Goal: Task Accomplishment & Management: Manage account settings

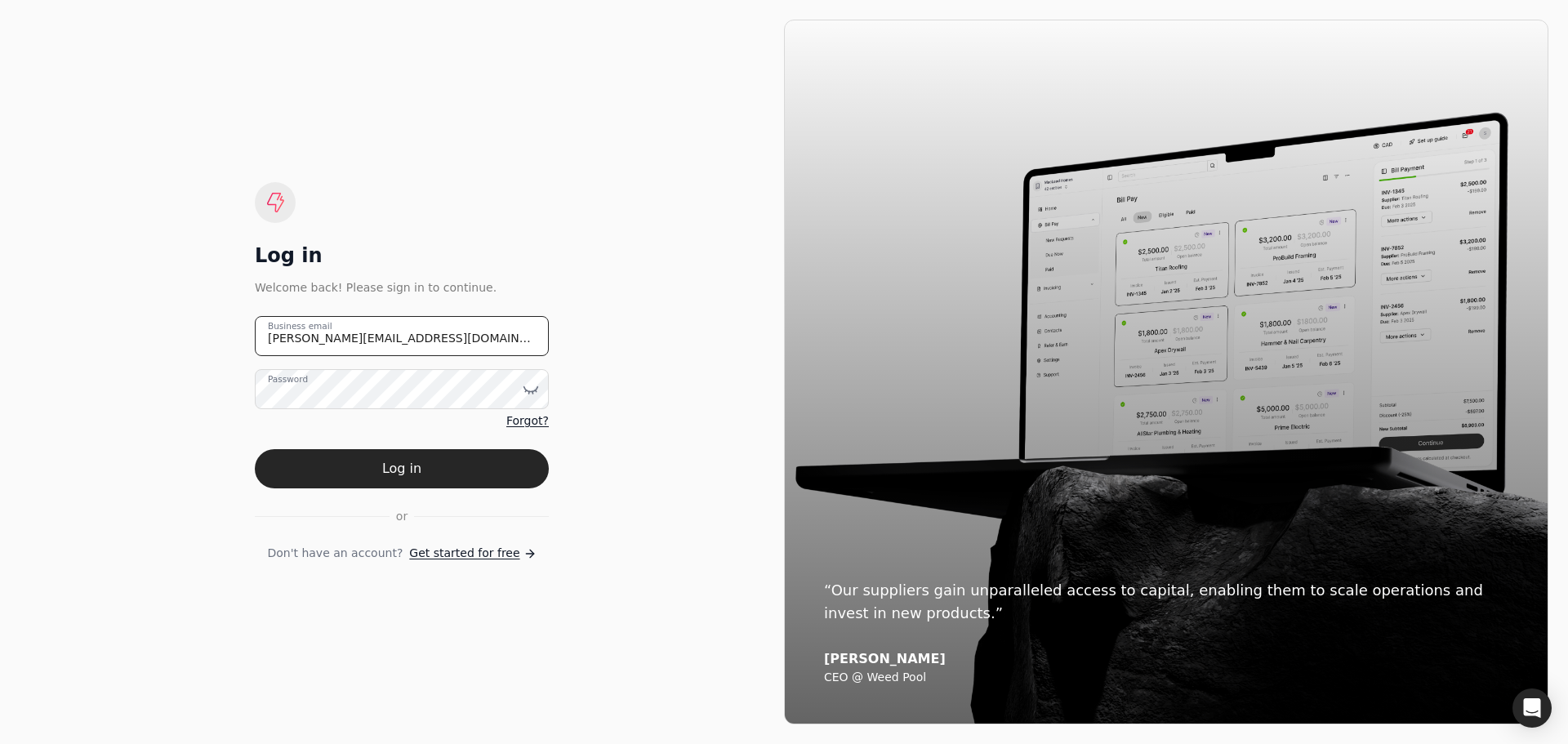
click at [391, 343] on email "[PERSON_NAME][EMAIL_ADDRESS][DOMAIN_NAME]" at bounding box center [402, 336] width 294 height 40
drag, startPoint x: 411, startPoint y: 339, endPoint x: 113, endPoint y: 324, distance: 298.4
click at [113, 324] on div "Log in Welcome back! Please sign in to continue. [PERSON_NAME][EMAIL_ADDRESS][D…" at bounding box center [402, 372] width 765 height 705
type email "[EMAIL_ADDRESS][DOMAIN_NAME]"
click at [525, 390] on icon at bounding box center [525, 391] width 1 height 2
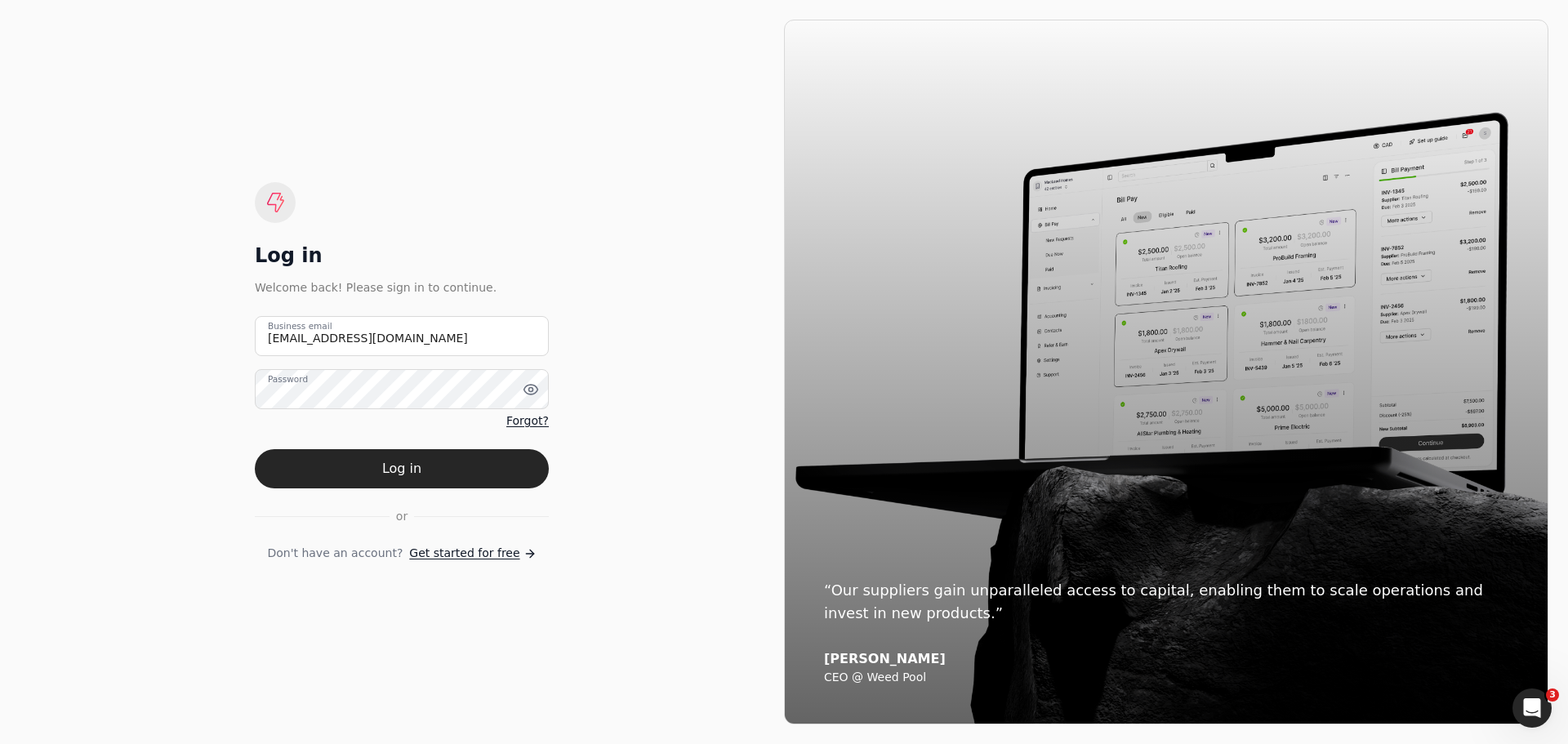
click at [647, 461] on div "Log in Welcome back! Please sign in to continue. [EMAIL_ADDRESS][DOMAIN_NAME] B…" at bounding box center [402, 372] width 765 height 705
click at [410, 469] on button "Log in" at bounding box center [402, 468] width 294 height 39
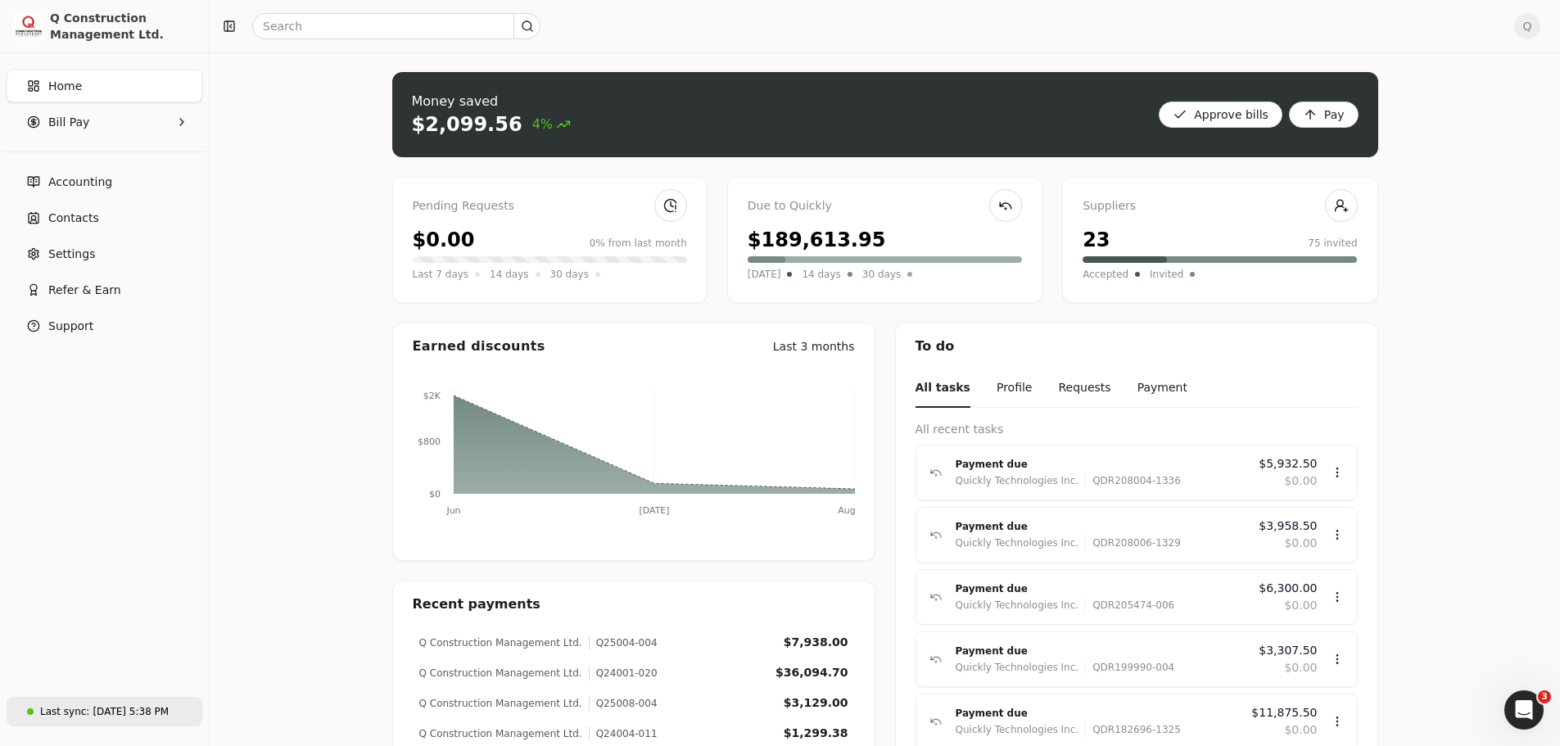
click at [94, 709] on div "[DATE] 5:38 PM" at bounding box center [131, 711] width 76 height 15
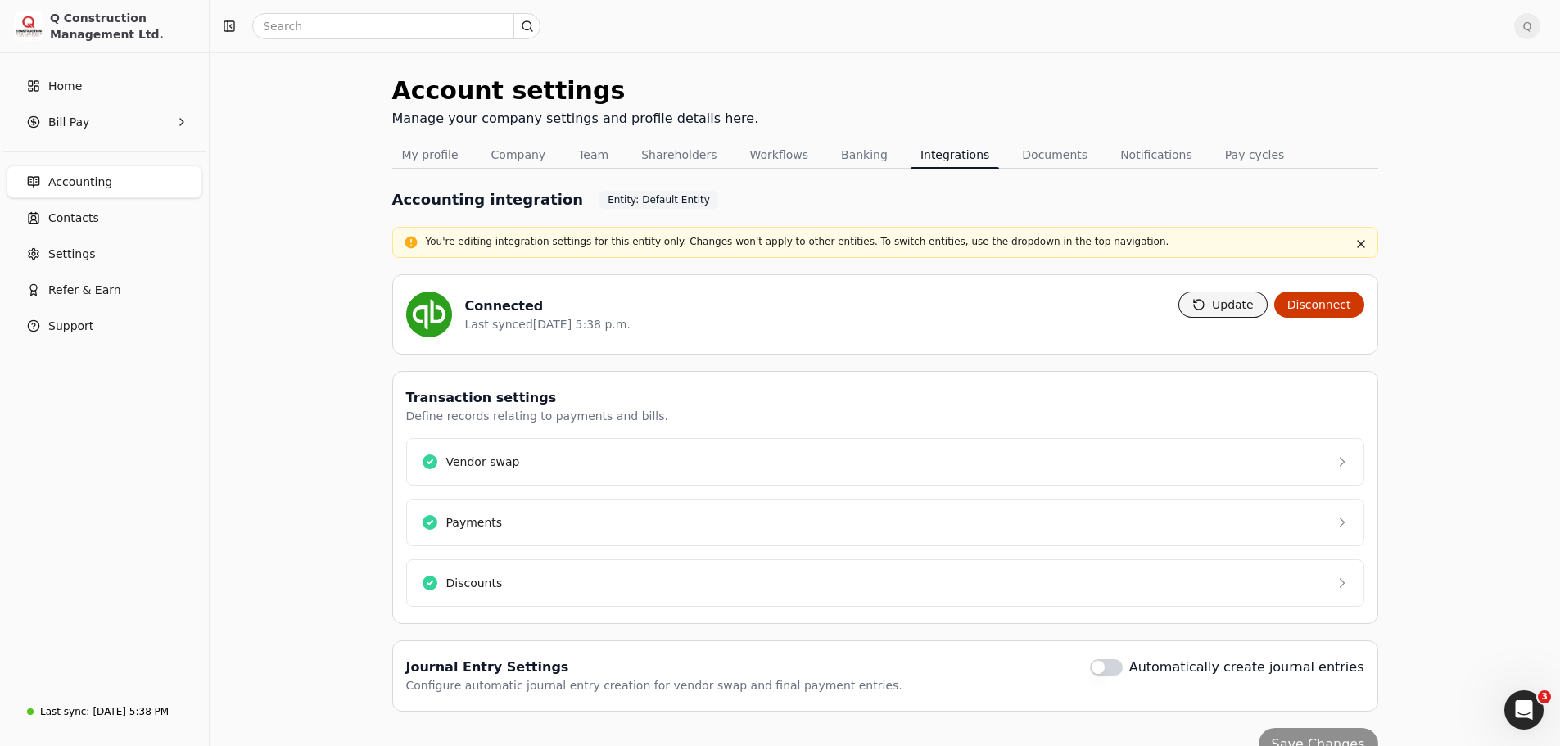
click at [1231, 310] on button "Update" at bounding box center [1223, 305] width 89 height 26
click at [1541, 32] on span "Q" at bounding box center [1527, 26] width 26 height 26
click at [1419, 129] on span "Sign Out" at bounding box center [1426, 137] width 49 height 17
